Goal: Task Accomplishment & Management: Manage account settings

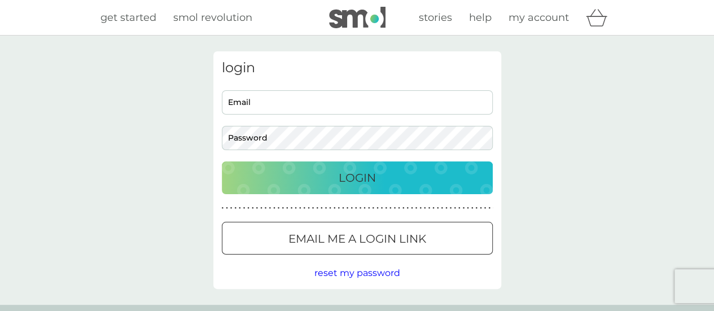
type input "[EMAIL_ADDRESS][DOMAIN_NAME]"
click at [391, 188] on button "Login" at bounding box center [357, 177] width 271 height 33
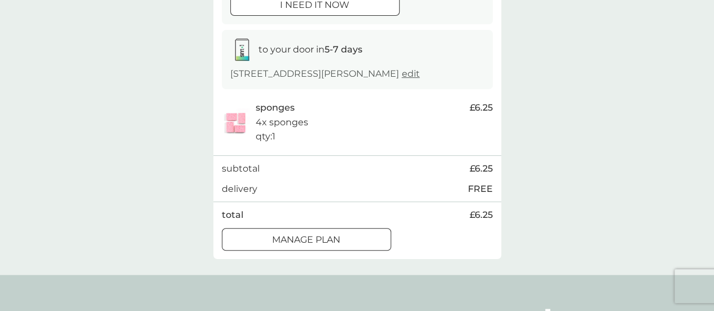
scroll to position [165, 0]
click at [297, 235] on div at bounding box center [306, 238] width 41 height 12
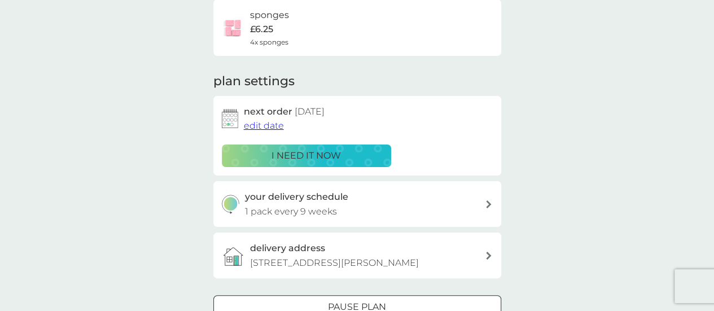
scroll to position [113, 0]
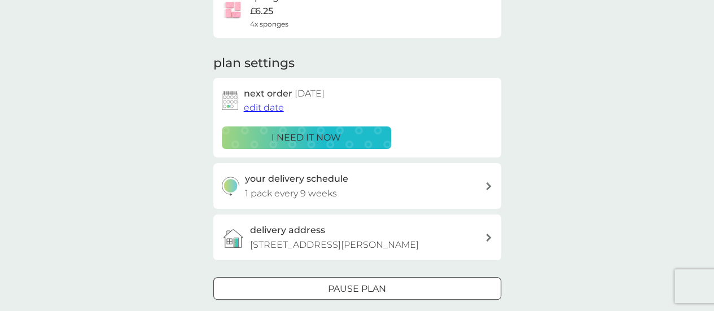
click at [491, 186] on icon at bounding box center [489, 186] width 6 height 8
select select "63"
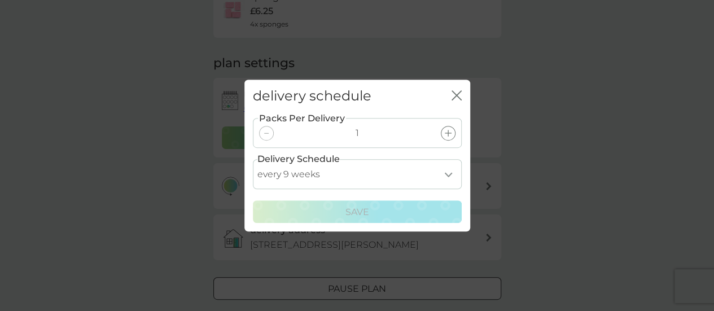
click at [453, 95] on icon "close" at bounding box center [457, 95] width 10 height 10
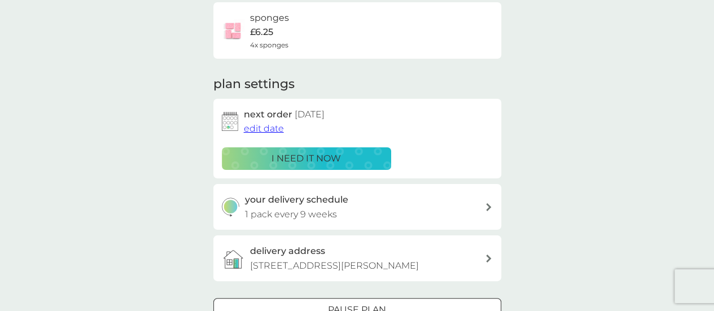
scroll to position [90, 0]
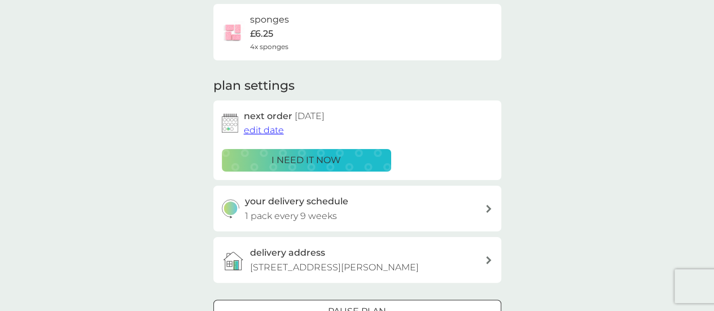
click at [274, 129] on span "edit date" at bounding box center [264, 130] width 40 height 11
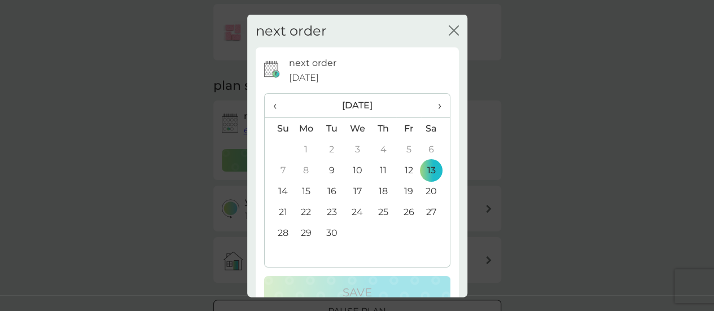
click at [287, 210] on td "21" at bounding box center [279, 212] width 29 height 21
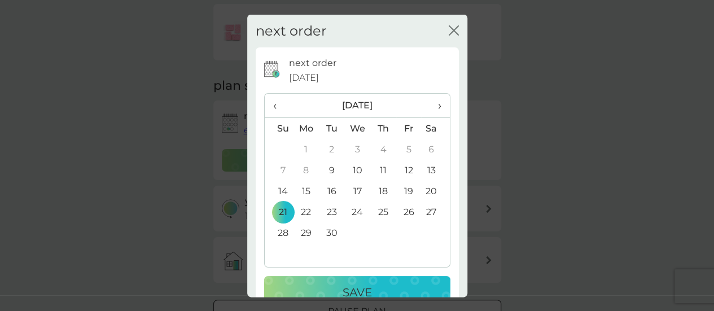
click at [351, 284] on p "Save" at bounding box center [357, 292] width 29 height 18
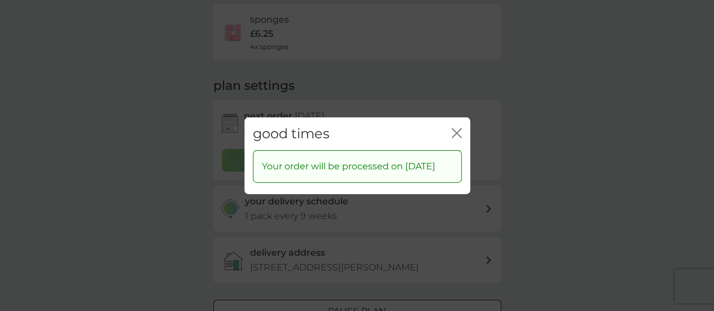
click at [456, 128] on icon "close" at bounding box center [457, 133] width 10 height 10
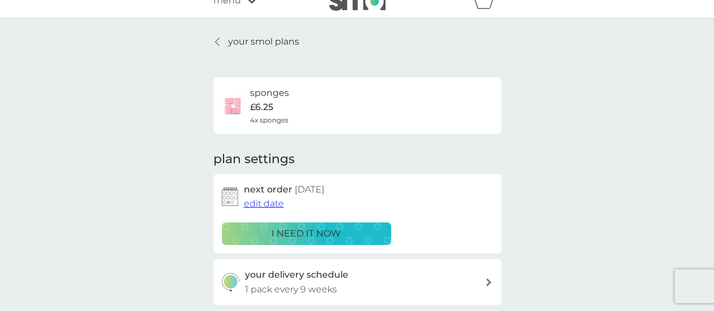
scroll to position [0, 0]
